Goal: Task Accomplishment & Management: Manage account settings

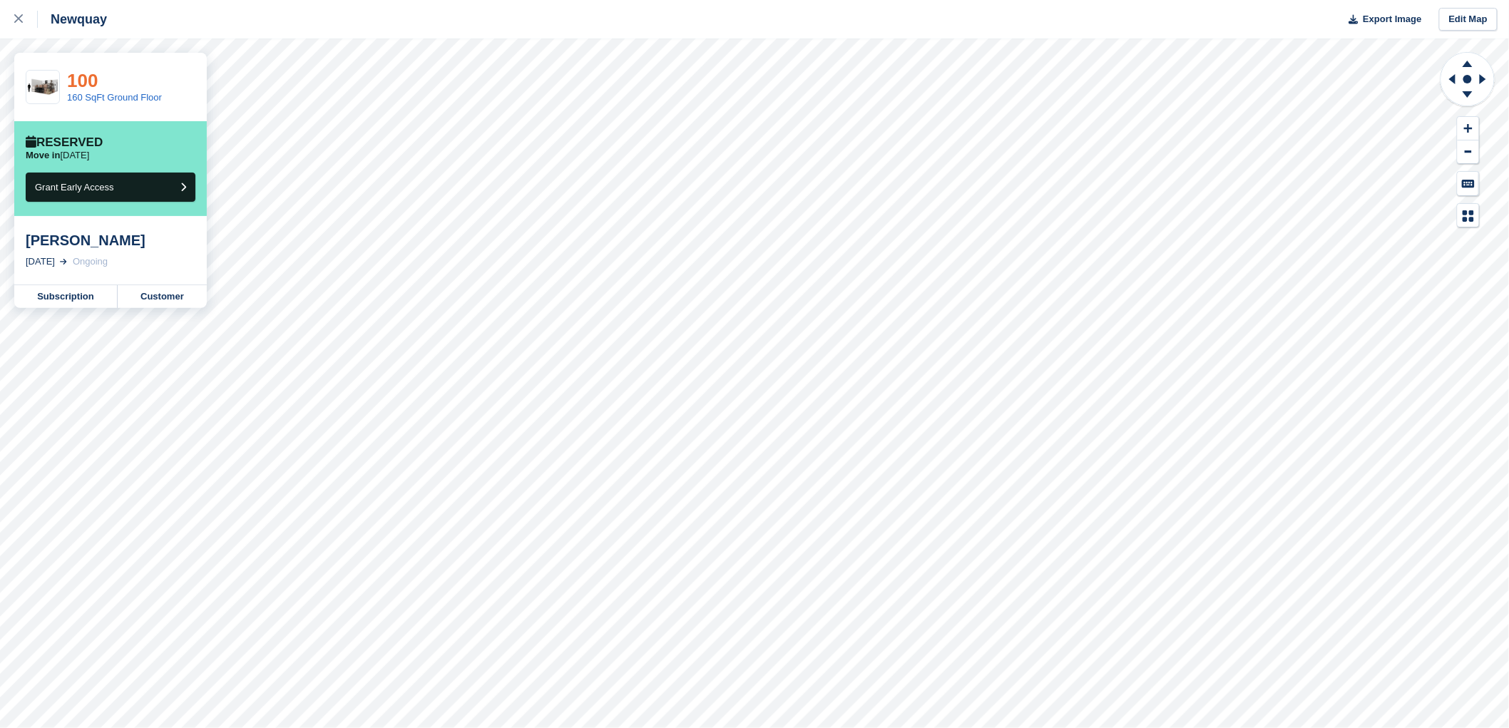
click at [82, 81] on link "100" at bounding box center [82, 80] width 31 height 21
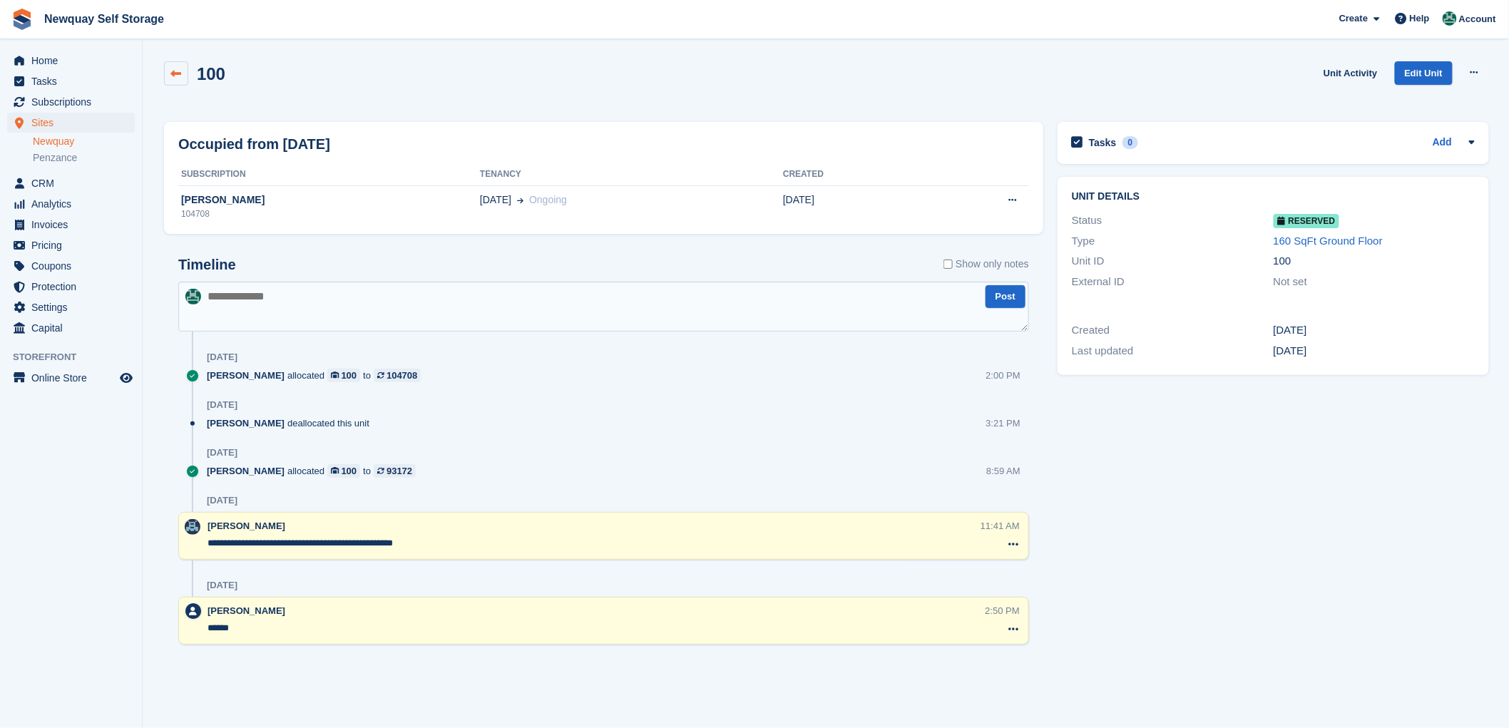
click at [174, 70] on icon at bounding box center [176, 73] width 11 height 11
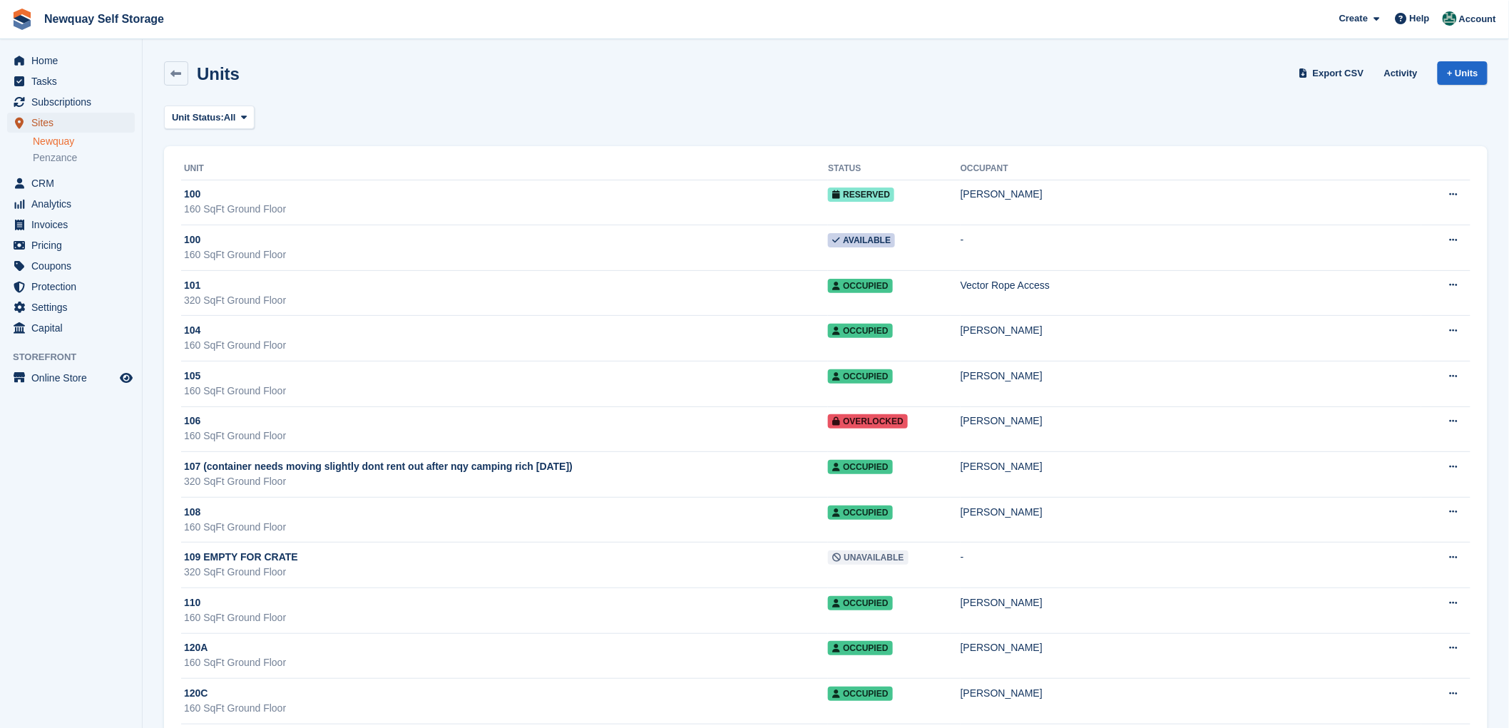
click at [34, 122] on span "Sites" at bounding box center [74, 123] width 86 height 20
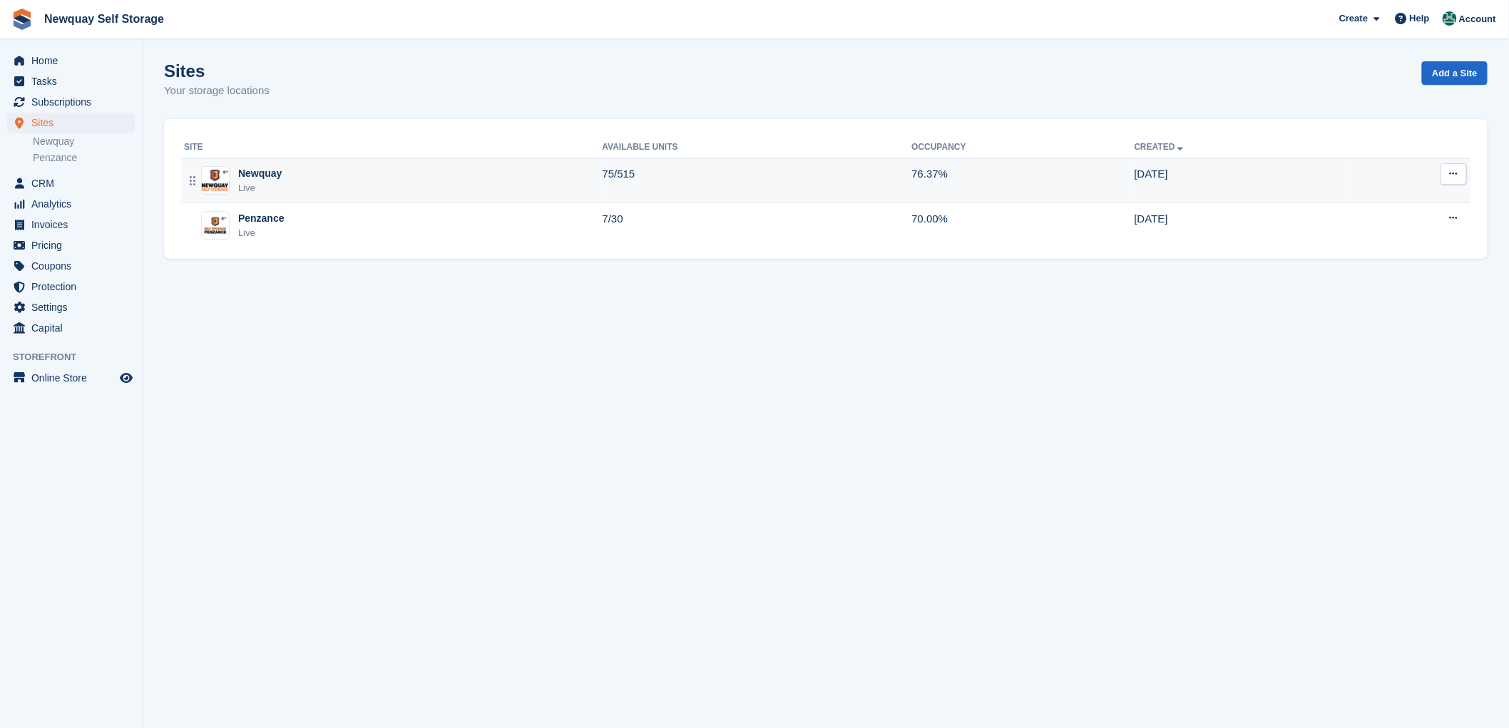
click at [240, 169] on div "Newquay" at bounding box center [259, 173] width 43 height 15
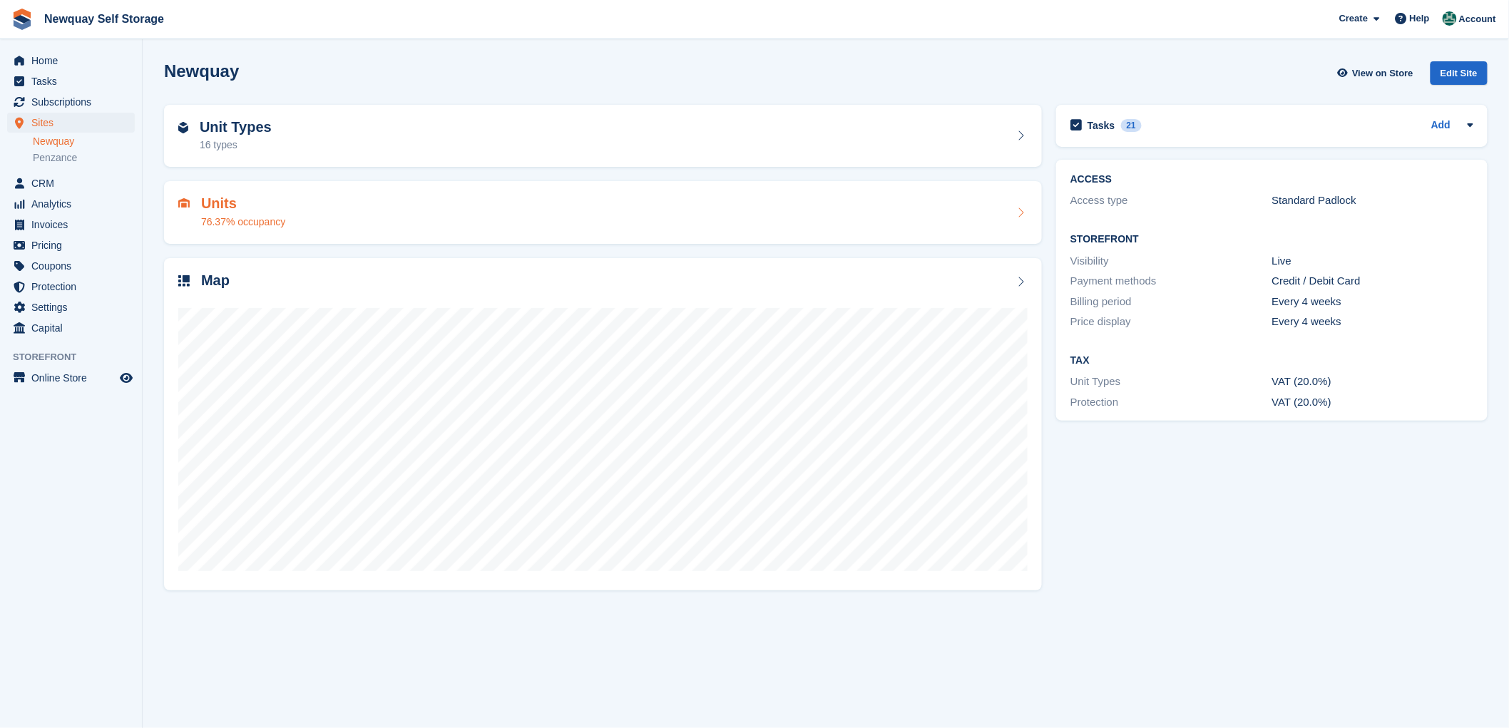
click at [209, 203] on h2 "Units" at bounding box center [243, 203] width 84 height 16
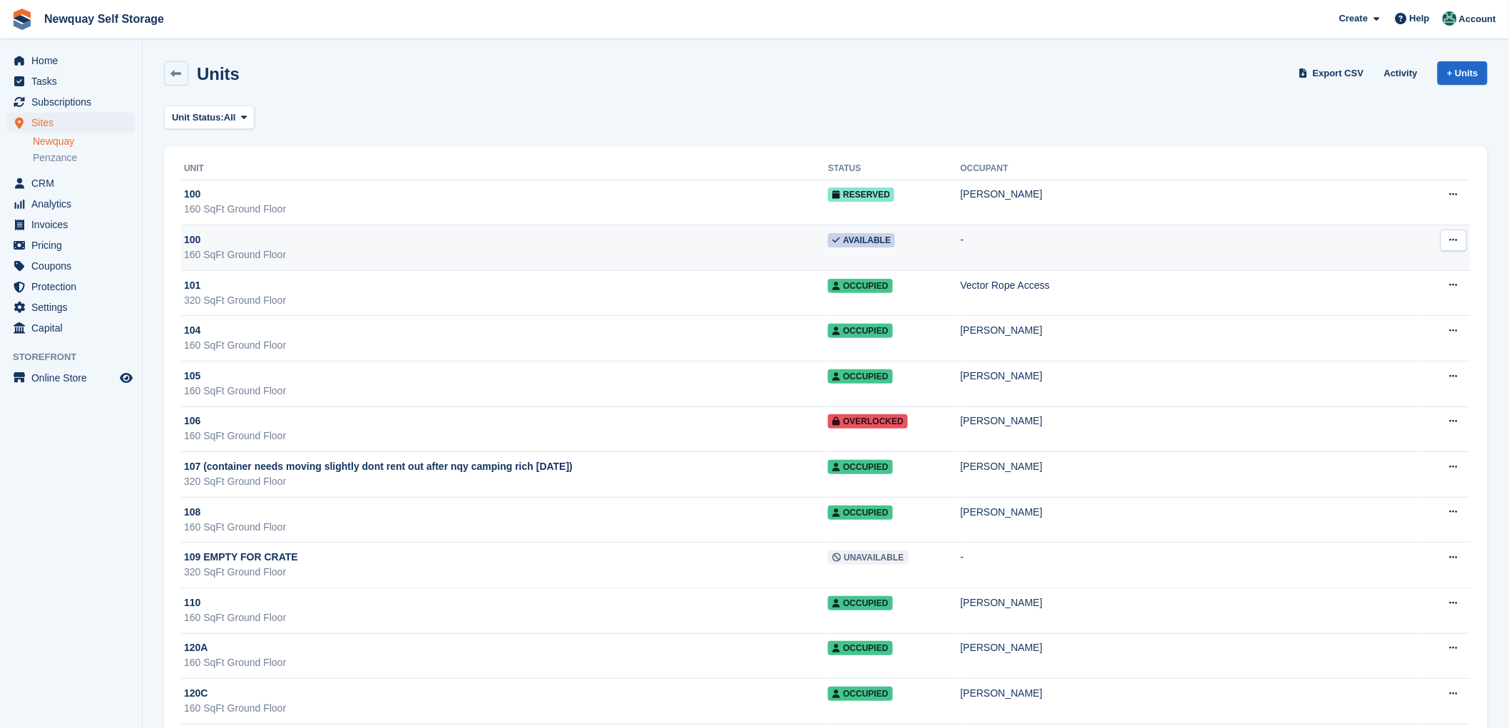
click at [1453, 240] on icon at bounding box center [1454, 239] width 8 height 9
click at [1224, 230] on td "-" at bounding box center [1190, 248] width 461 height 46
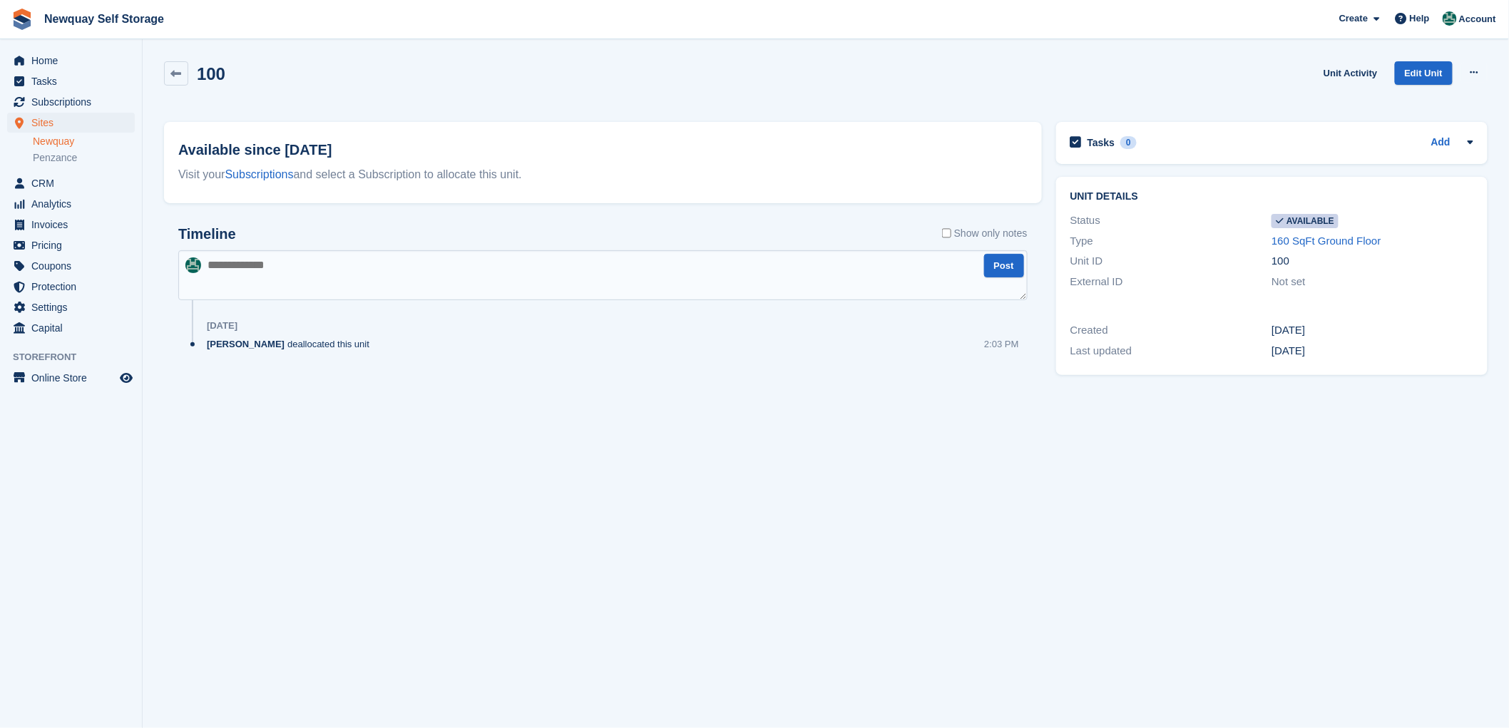
click at [708, 300] on div "Timeline Show only notes Post Today JON deallocated this unit 2:03 PM" at bounding box center [602, 294] width 849 height 137
click at [36, 180] on span "CRM" at bounding box center [74, 183] width 86 height 20
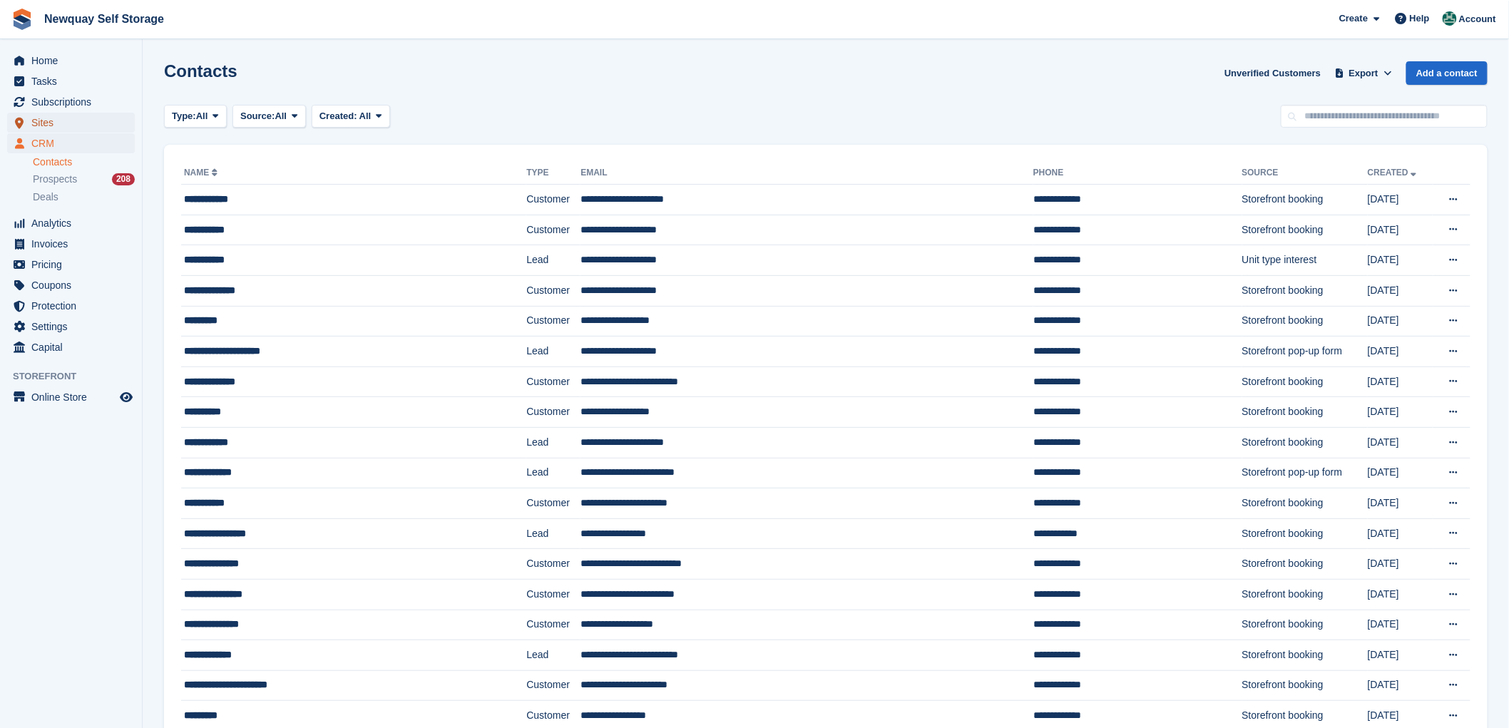
click at [39, 124] on span "Sites" at bounding box center [74, 123] width 86 height 20
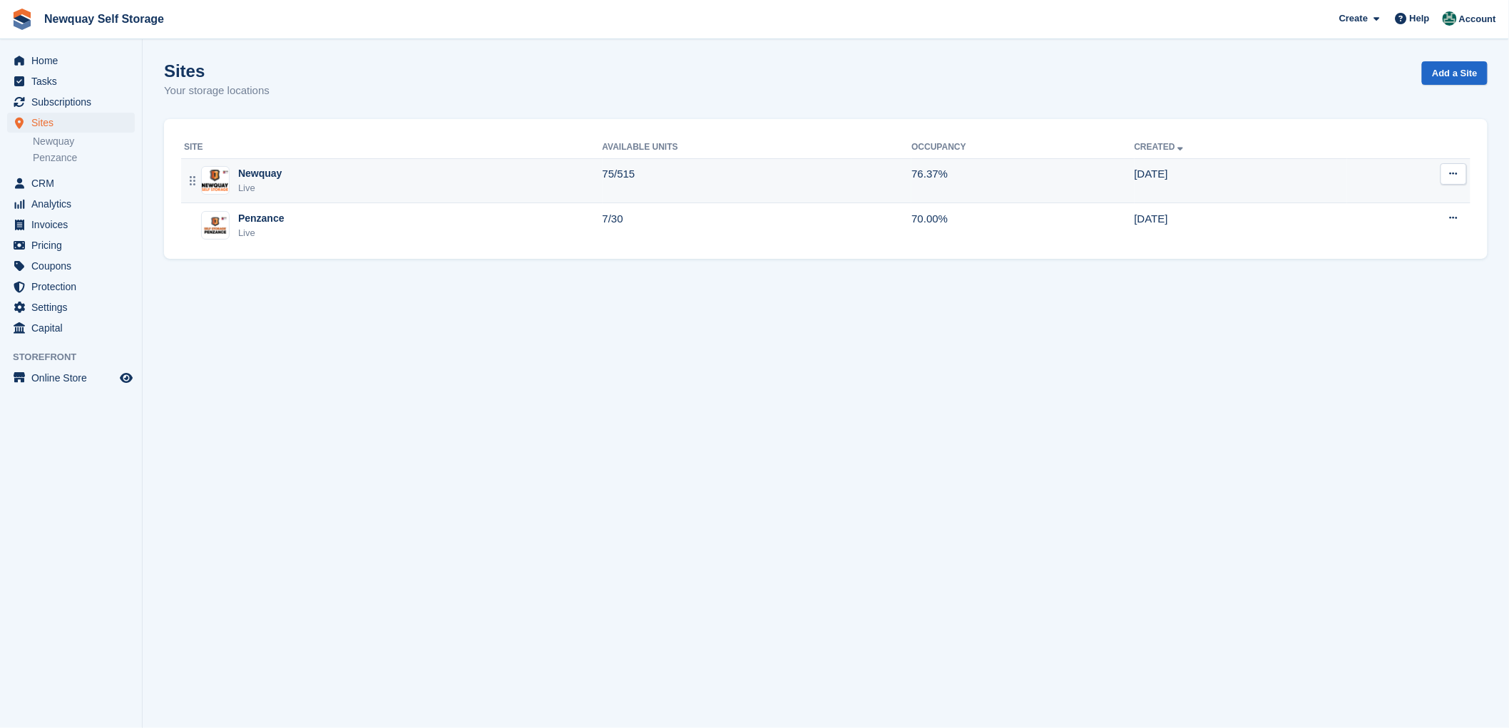
click at [255, 173] on div "Newquay" at bounding box center [259, 173] width 43 height 15
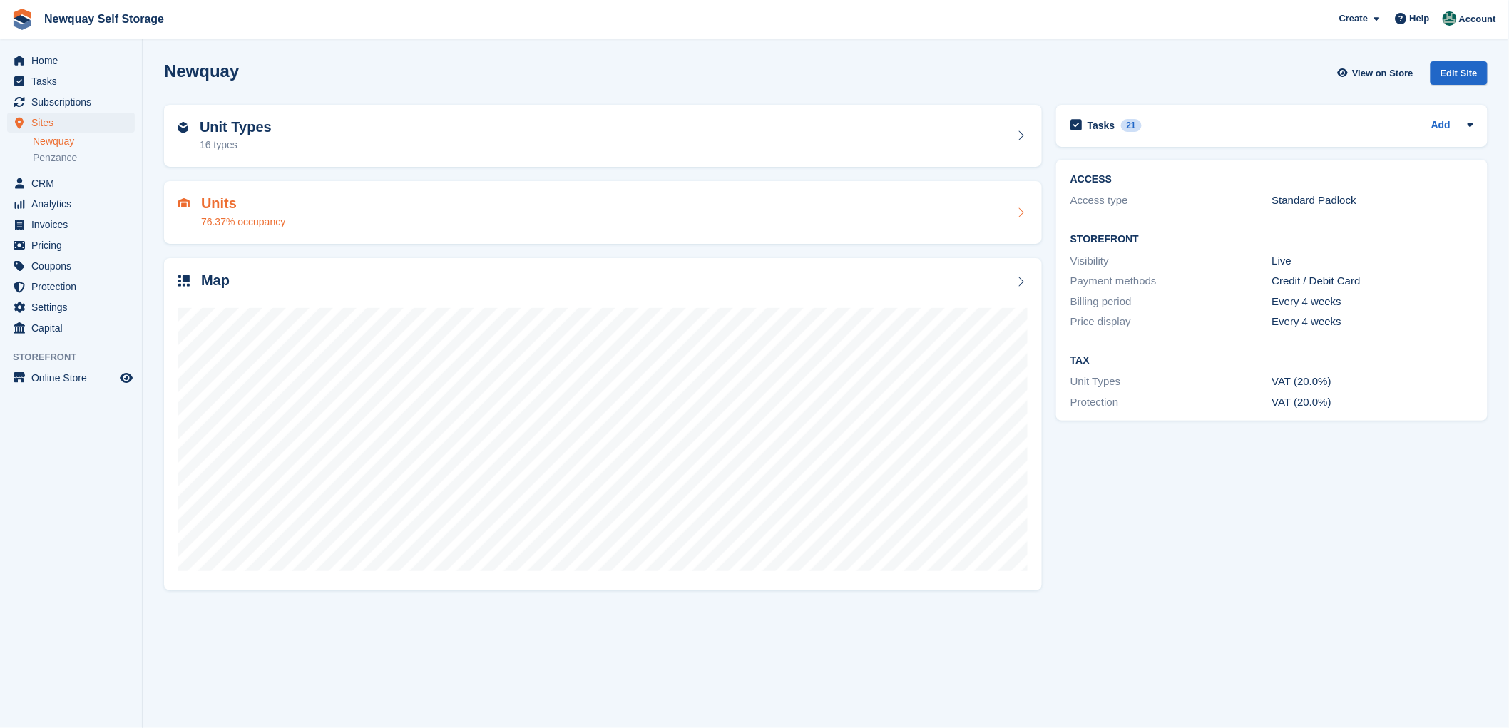
click at [210, 200] on h2 "Units" at bounding box center [243, 203] width 84 height 16
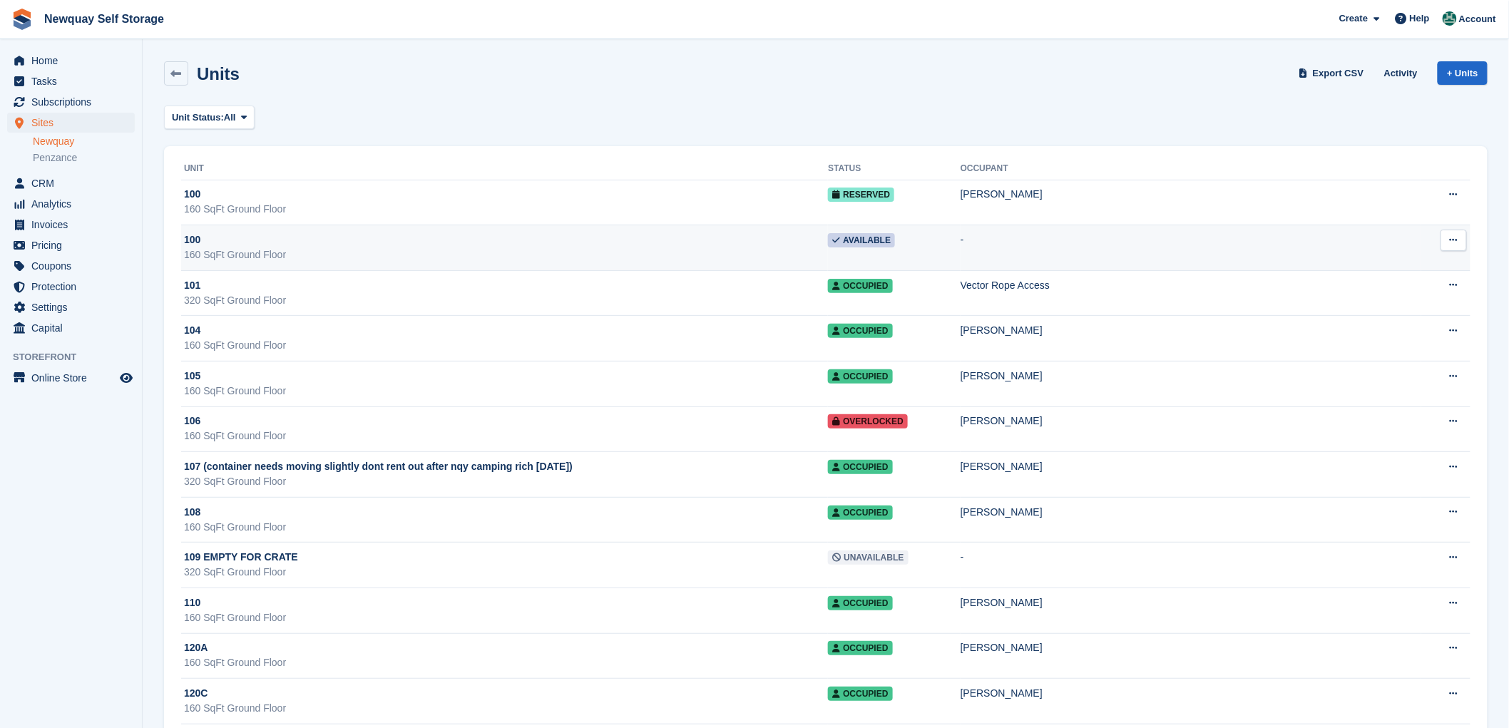
click at [1456, 240] on icon at bounding box center [1454, 239] width 8 height 9
click at [1353, 317] on p "Delete unit" at bounding box center [1398, 317] width 124 height 19
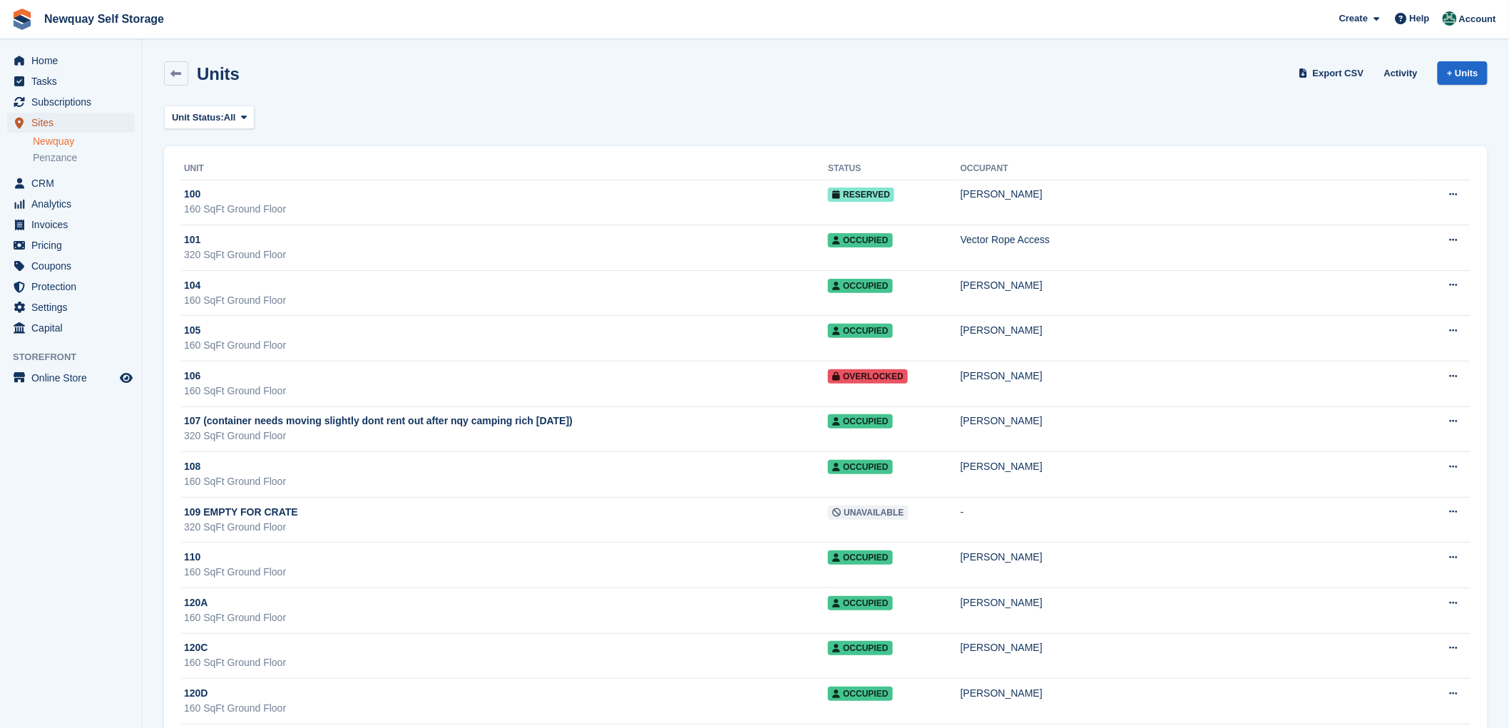
click at [41, 122] on span "Sites" at bounding box center [74, 123] width 86 height 20
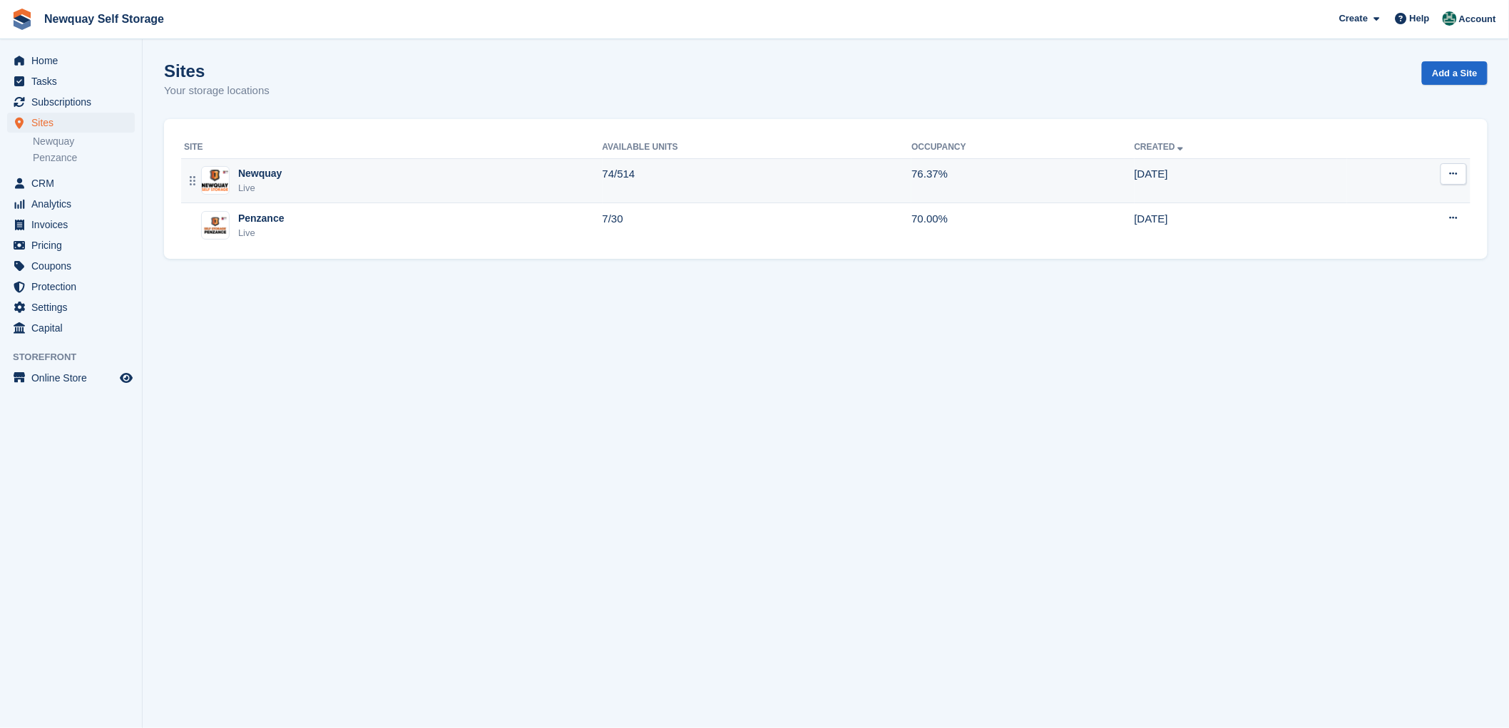
click at [257, 171] on div "Newquay" at bounding box center [259, 173] width 43 height 15
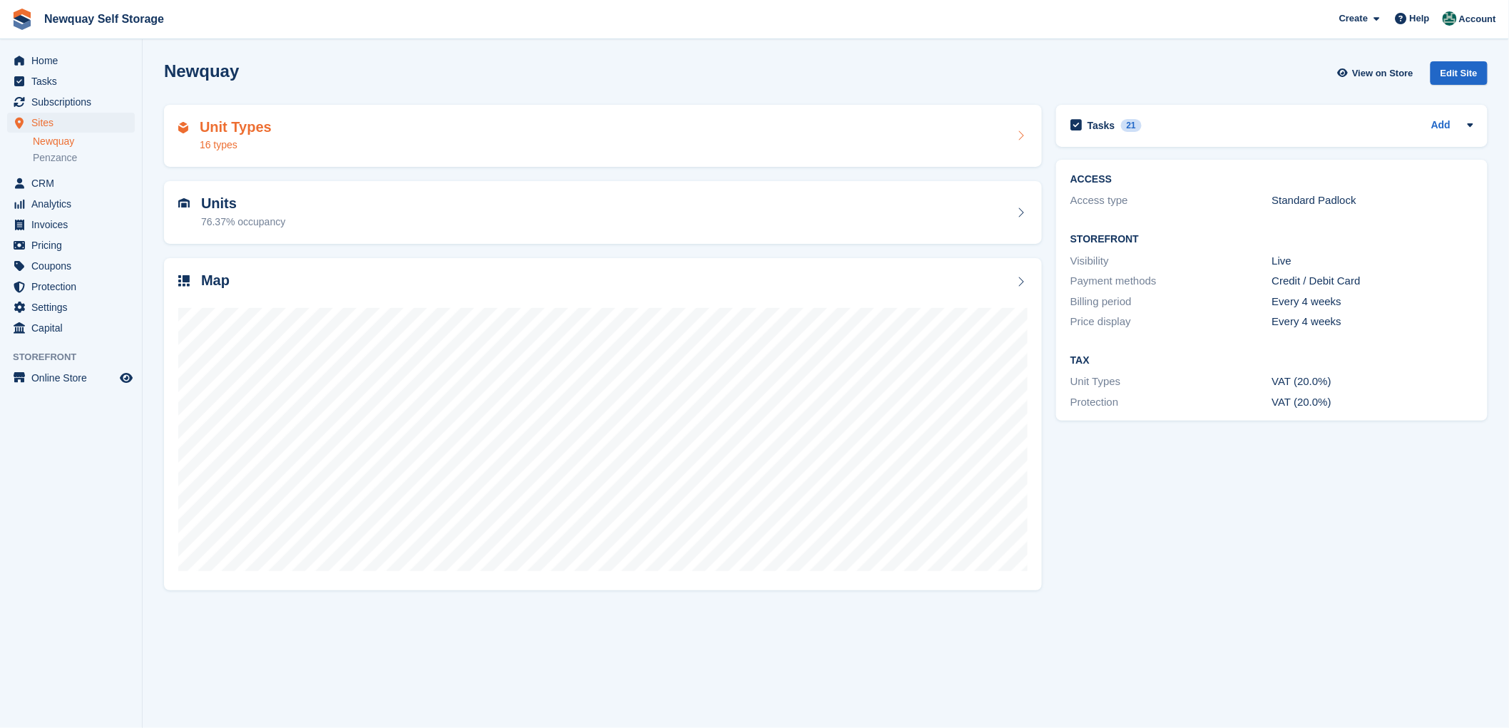
click at [218, 127] on h2 "Unit Types" at bounding box center [236, 127] width 72 height 16
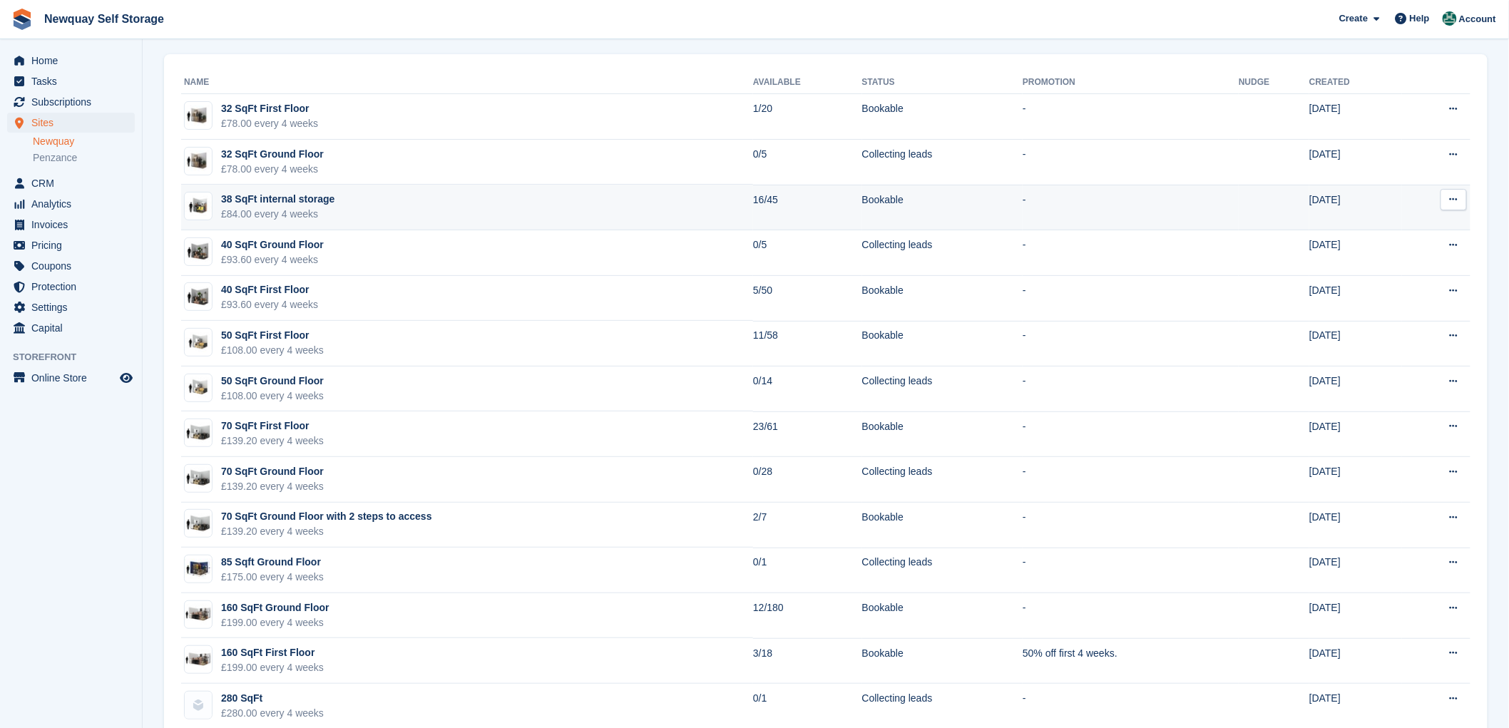
scroll to position [79, 0]
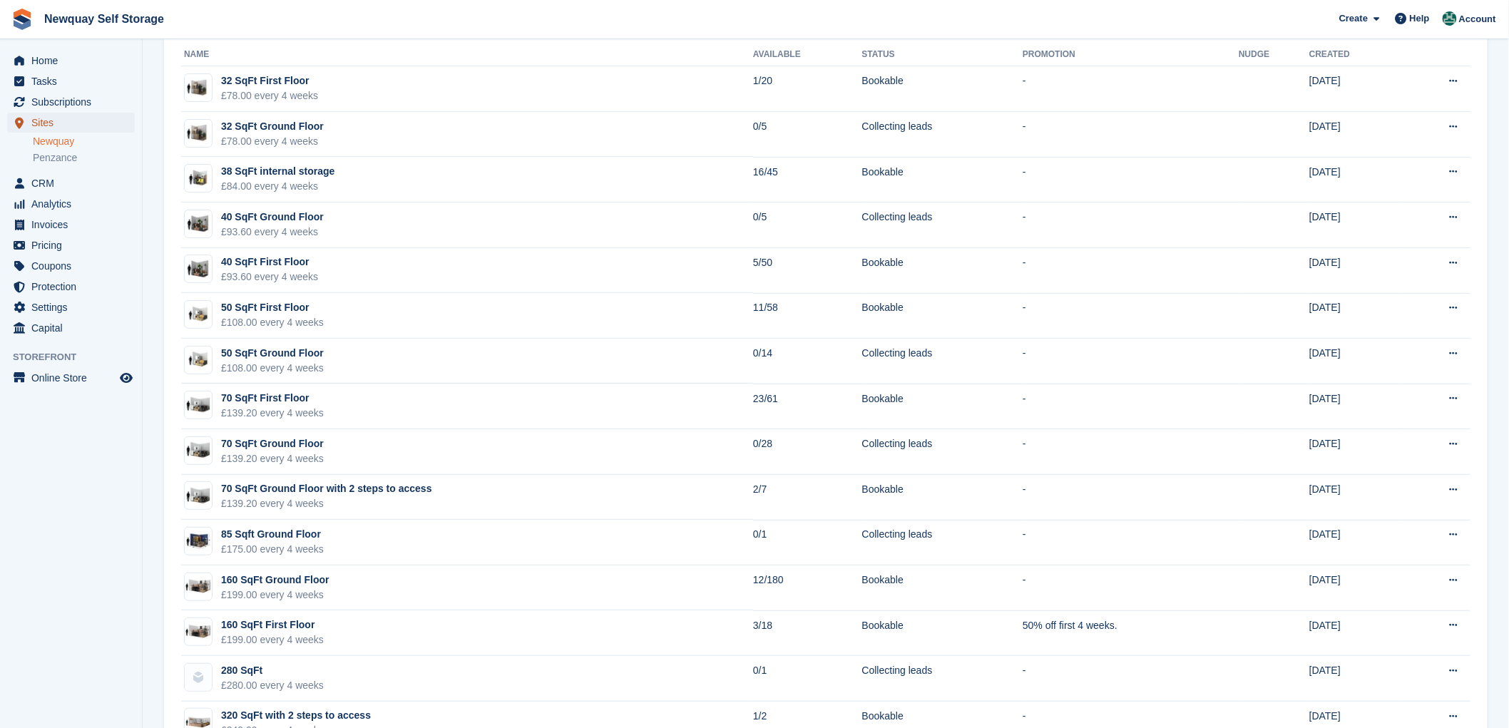
click at [41, 118] on span "Sites" at bounding box center [74, 123] width 86 height 20
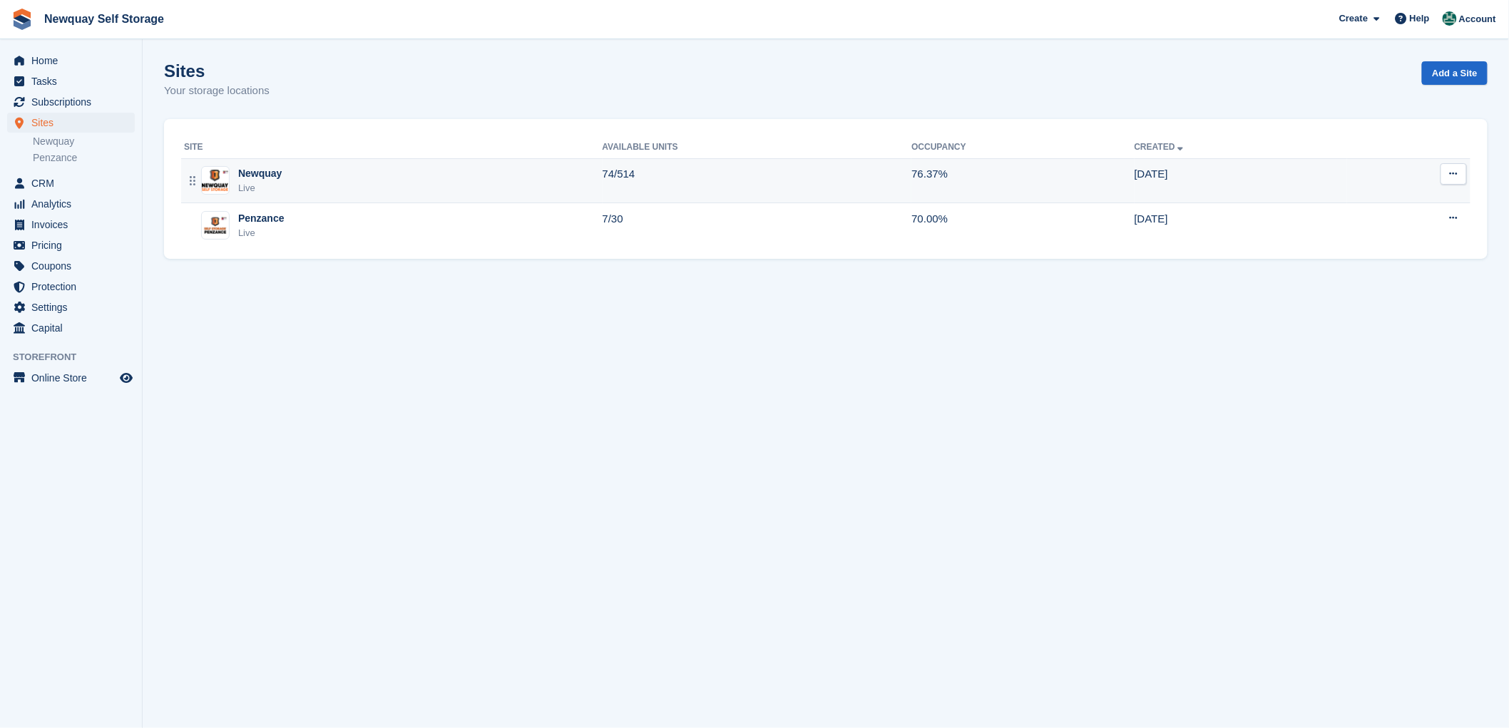
click at [250, 173] on div "Newquay" at bounding box center [259, 173] width 43 height 15
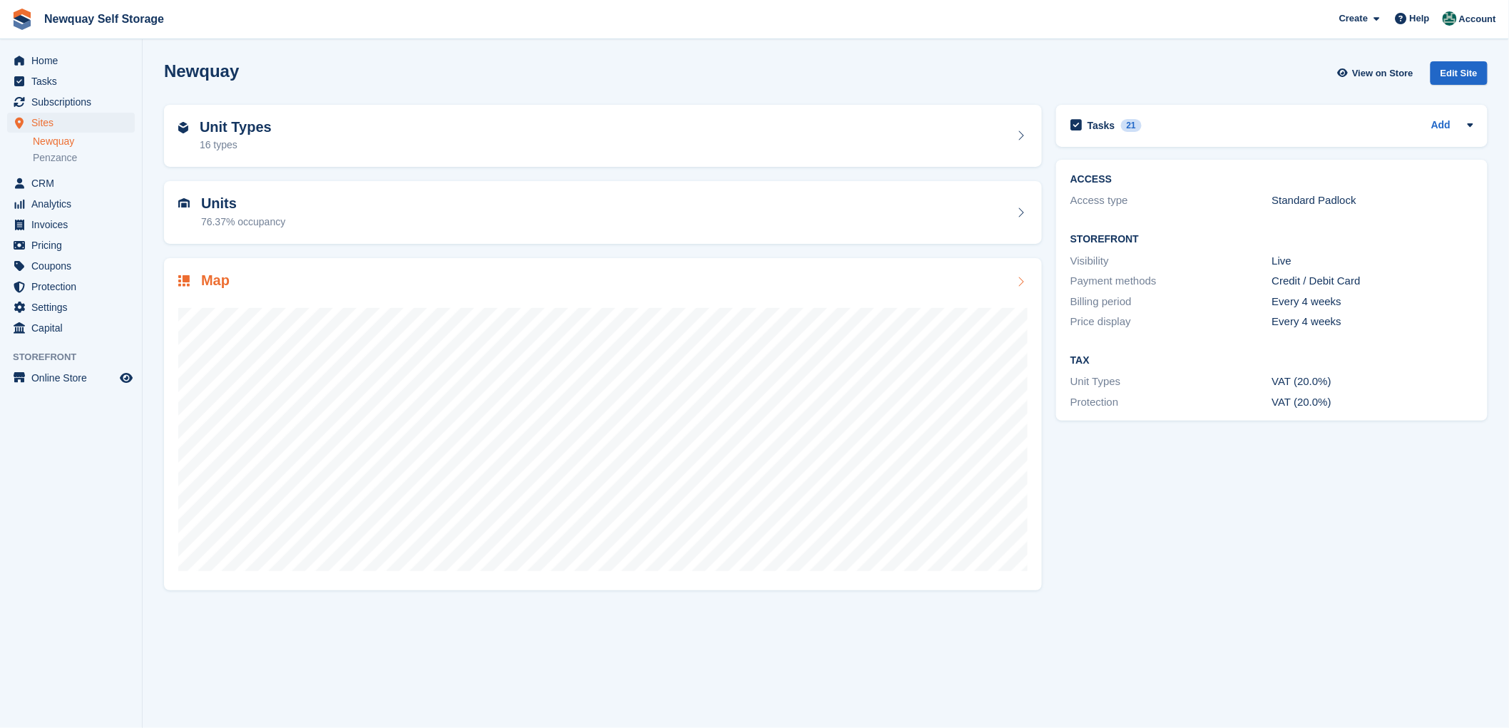
click at [209, 278] on h2 "Map" at bounding box center [215, 280] width 29 height 16
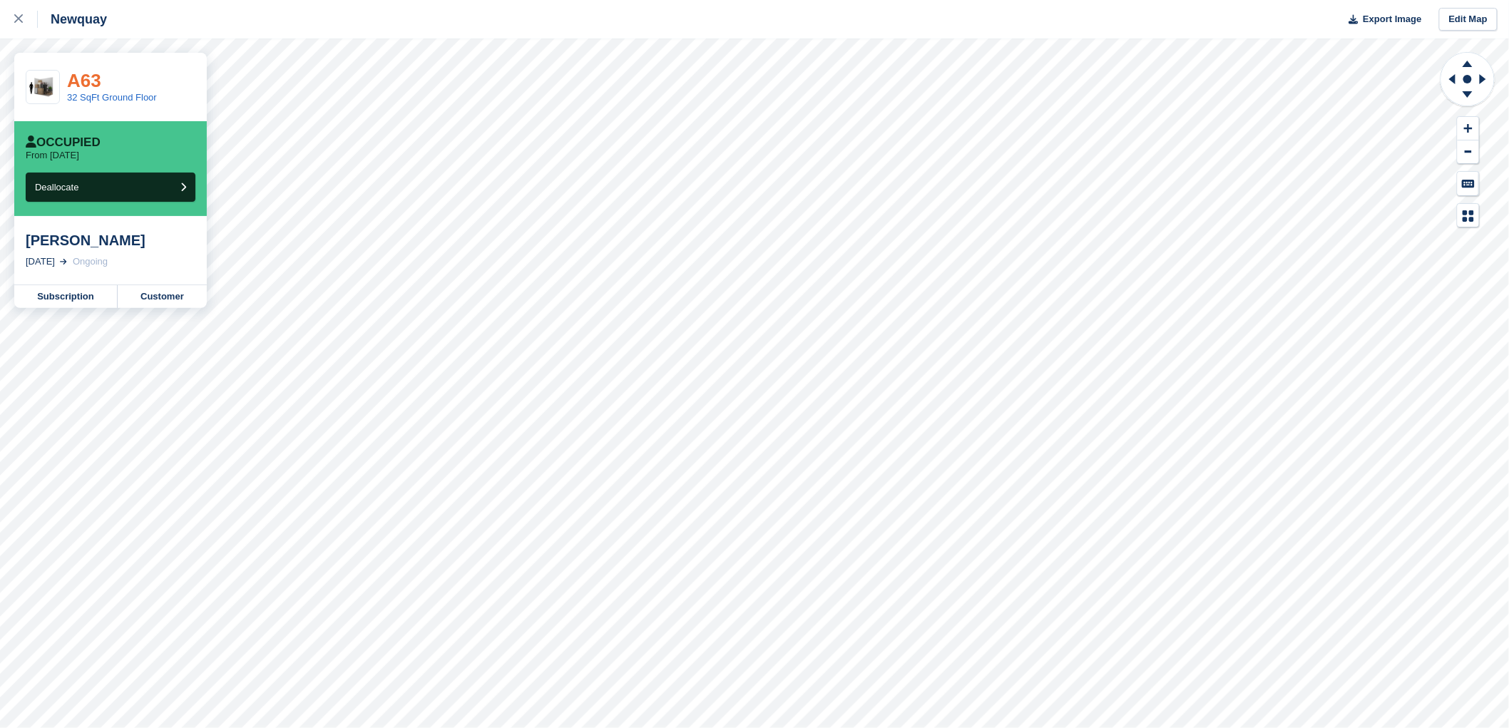
click at [78, 86] on link "A63" at bounding box center [84, 80] width 34 height 21
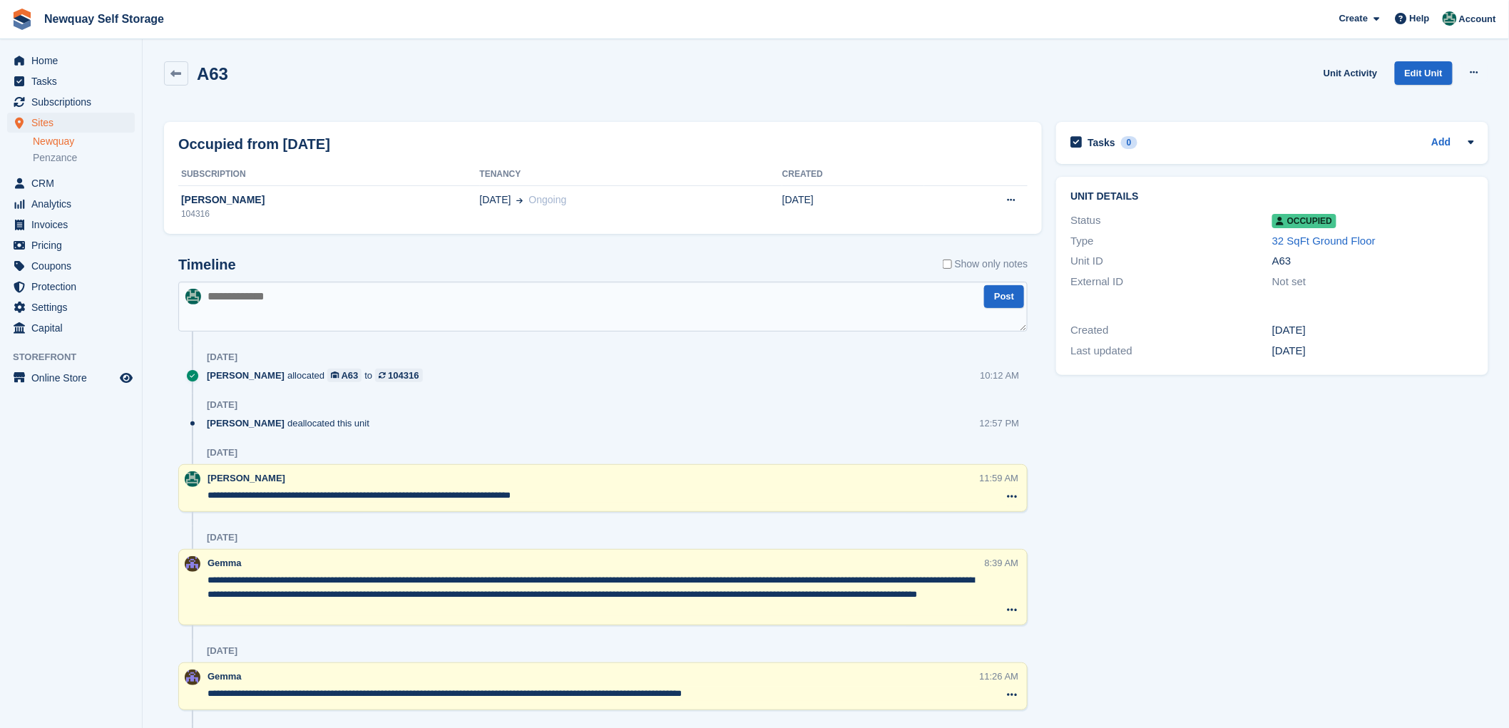
click at [259, 297] on textarea at bounding box center [602, 307] width 849 height 50
type textarea "**********"
click at [1003, 295] on button "Post" at bounding box center [1004, 297] width 40 height 24
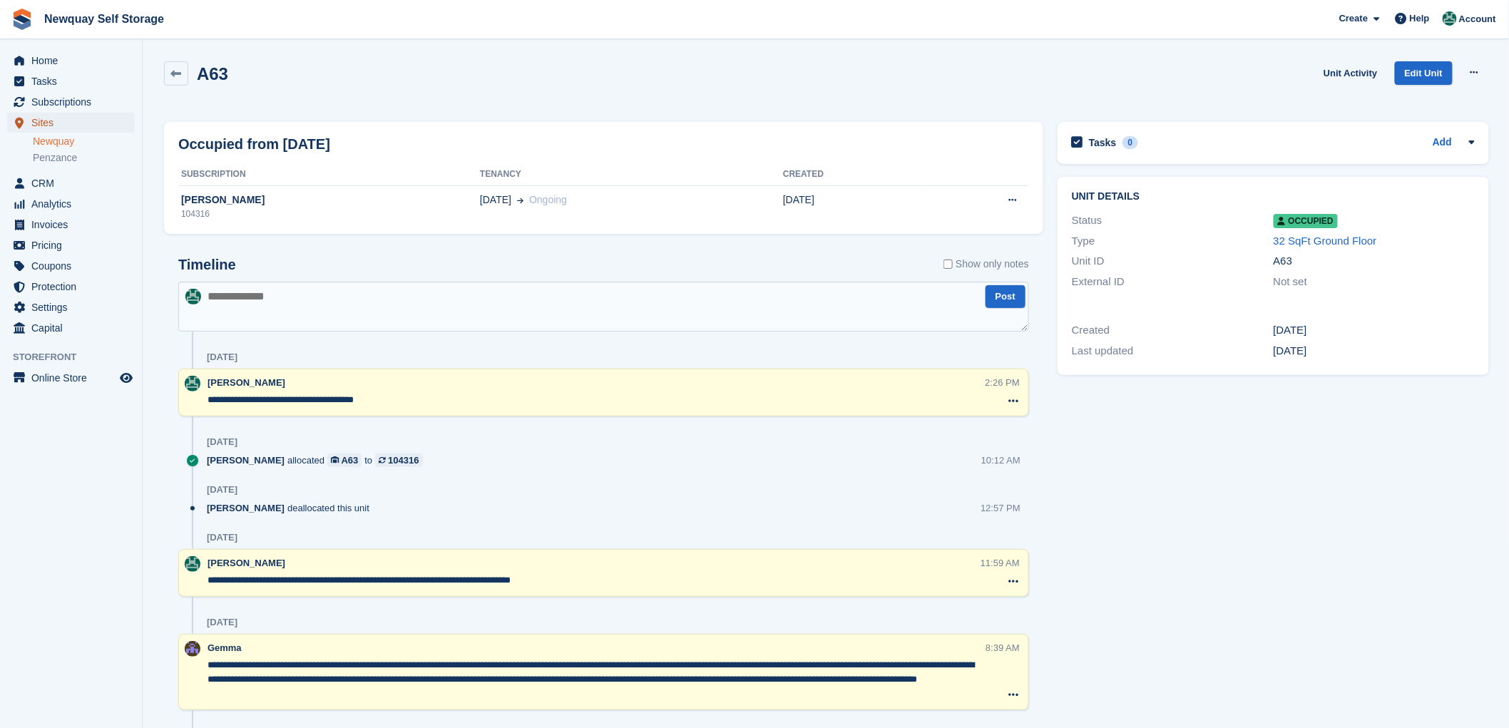
click at [36, 118] on span "Sites" at bounding box center [74, 123] width 86 height 20
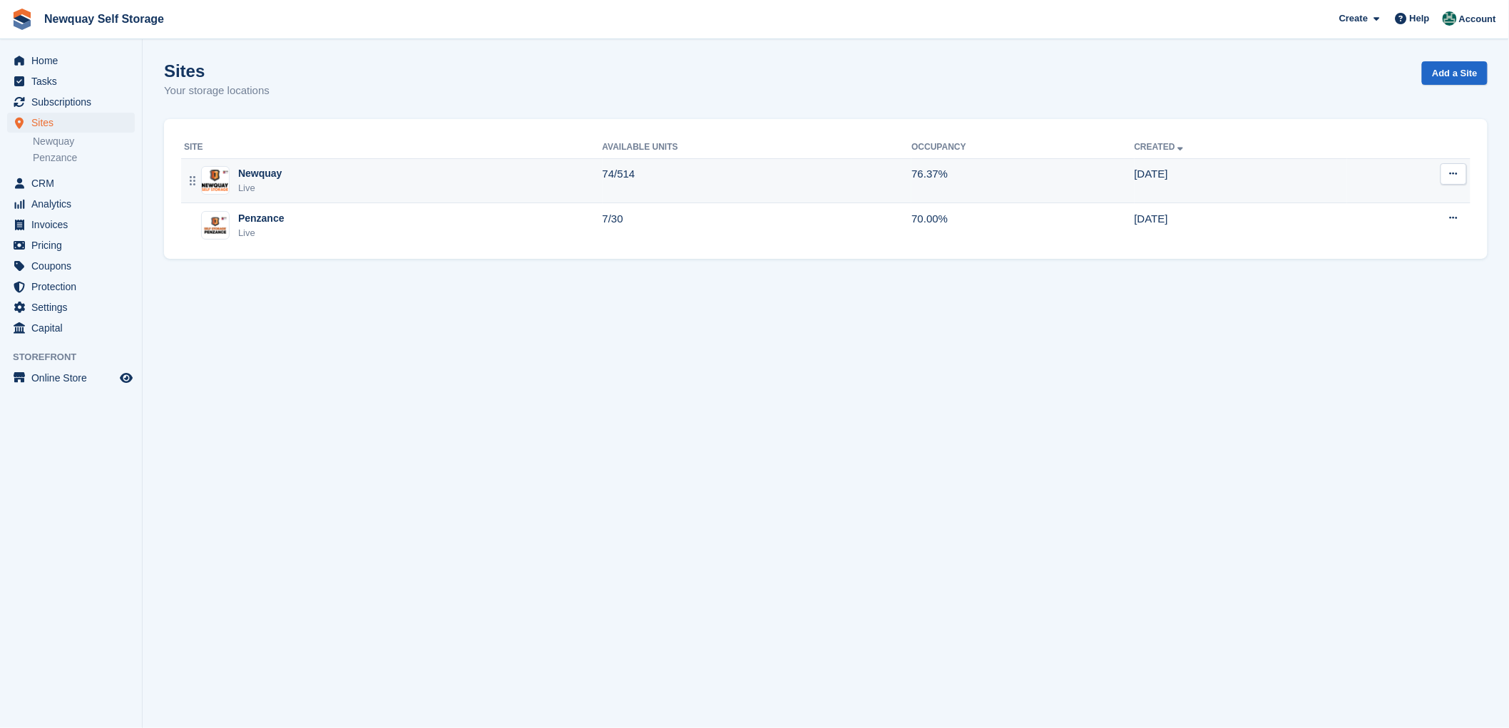
click at [255, 175] on div "Newquay" at bounding box center [259, 173] width 43 height 15
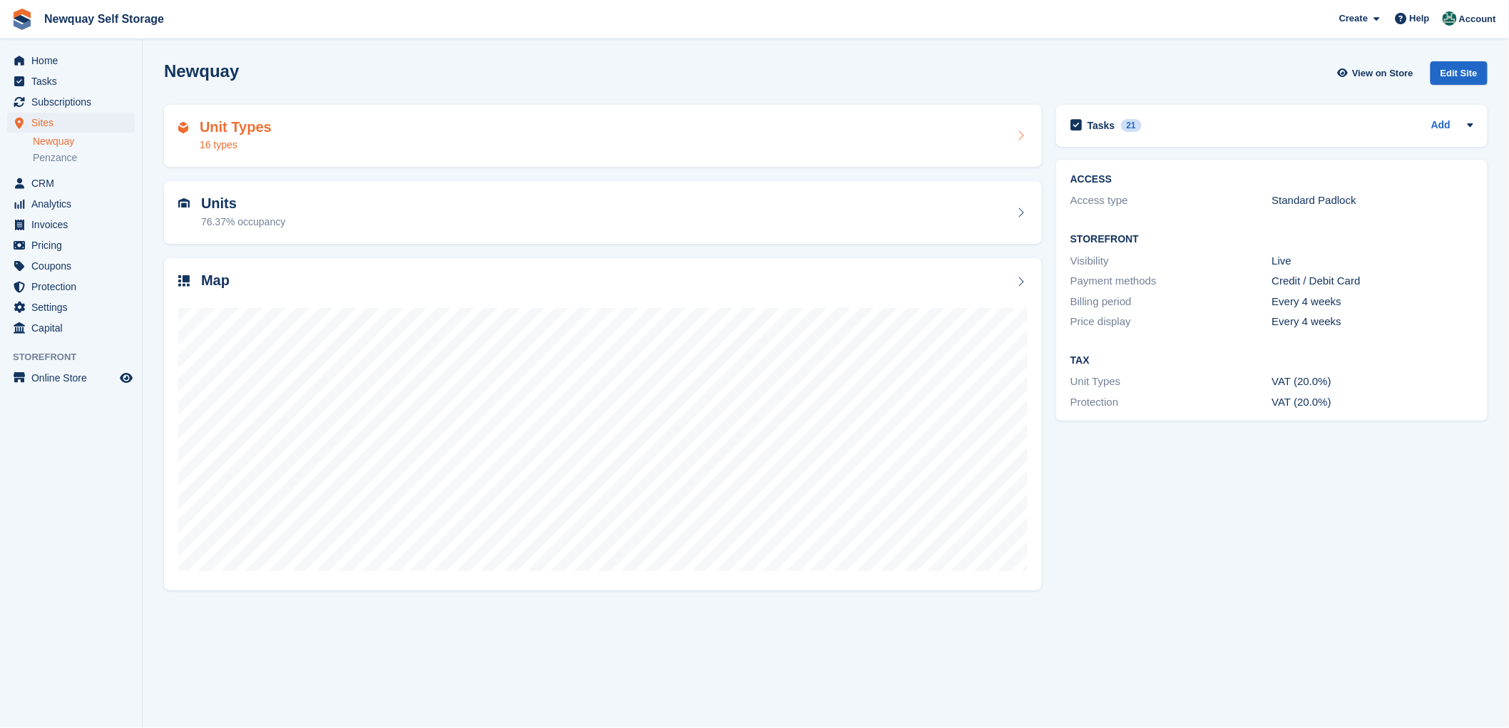
click at [214, 124] on h2 "Unit Types" at bounding box center [236, 127] width 72 height 16
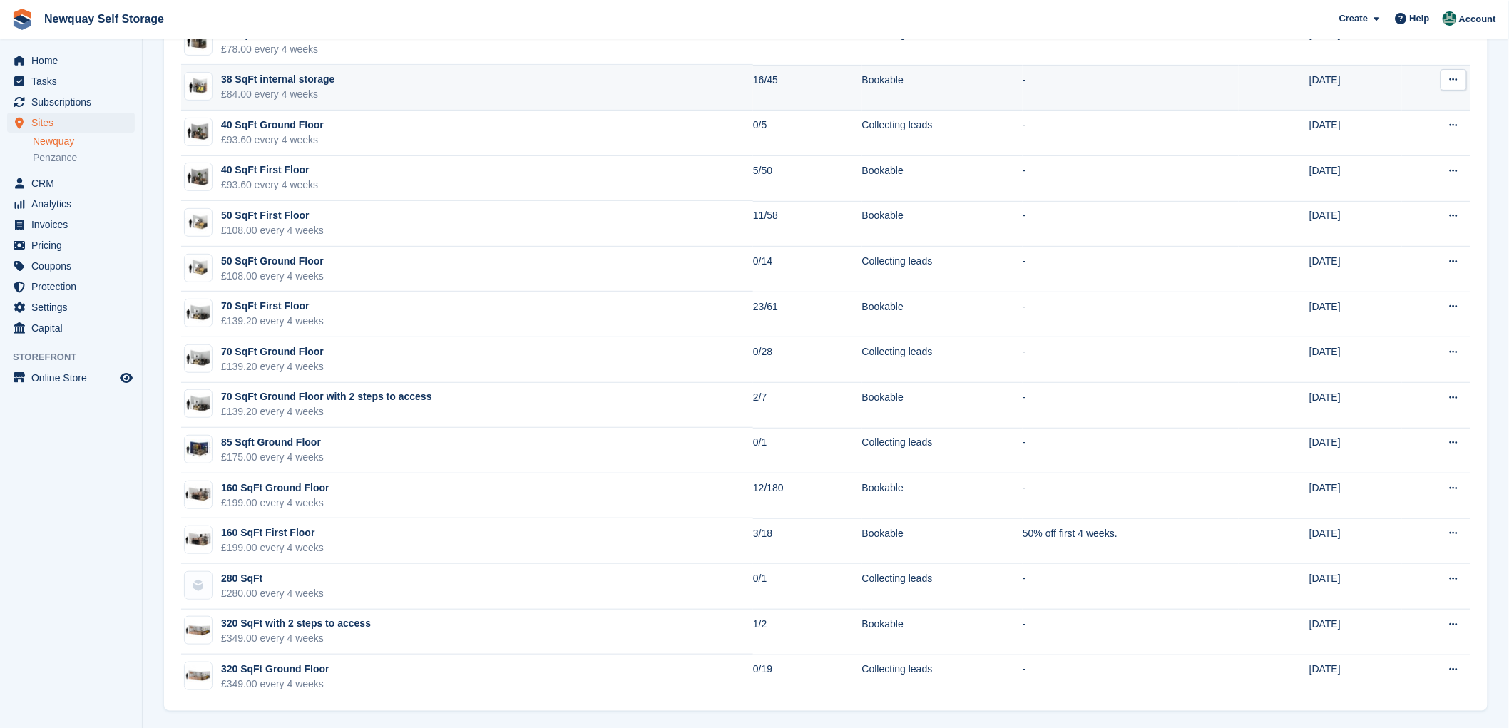
scroll to position [175, 0]
